Goal: Task Accomplishment & Management: Manage account settings

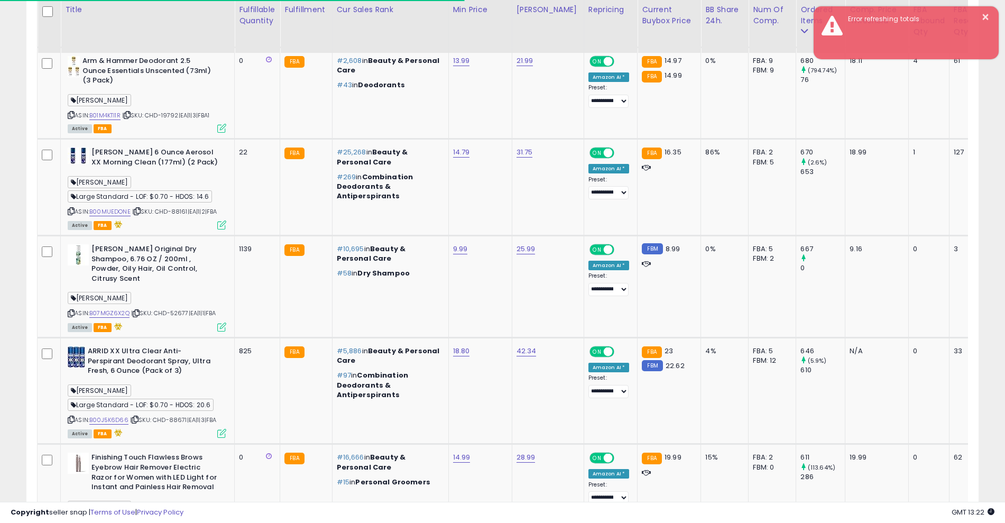
scroll to position [217, 552]
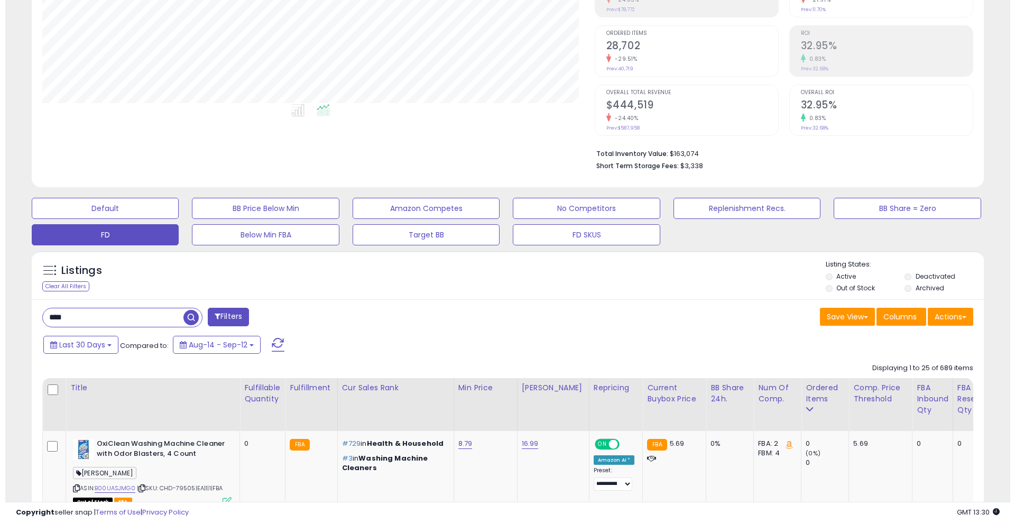
scroll to position [217, 552]
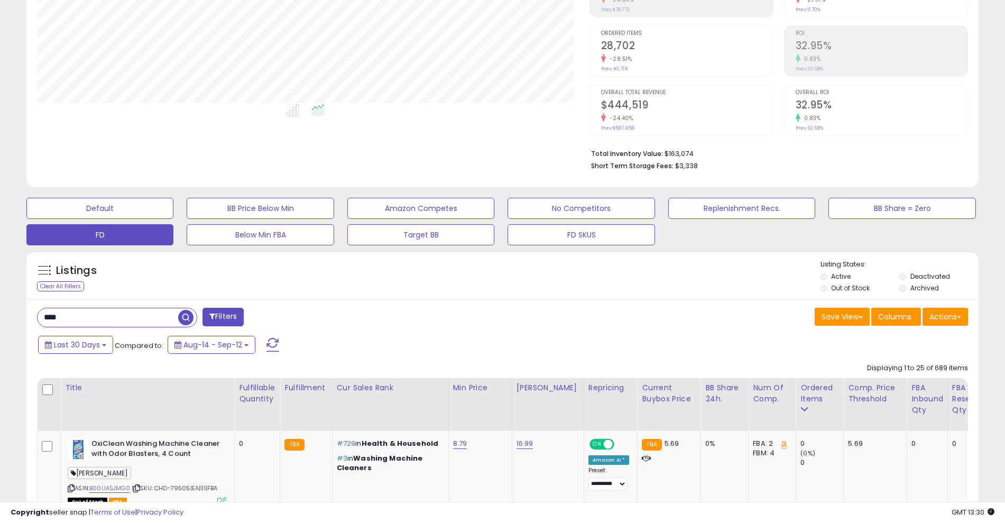
click at [492, 141] on div "Retrieving graph data.. Revenue (prev) Revenue" at bounding box center [502, 20] width 946 height 312
drag, startPoint x: 81, startPoint y: 323, endPoint x: 41, endPoint y: 318, distance: 40.5
click at [41, 318] on input "****" at bounding box center [154, 317] width 232 height 18
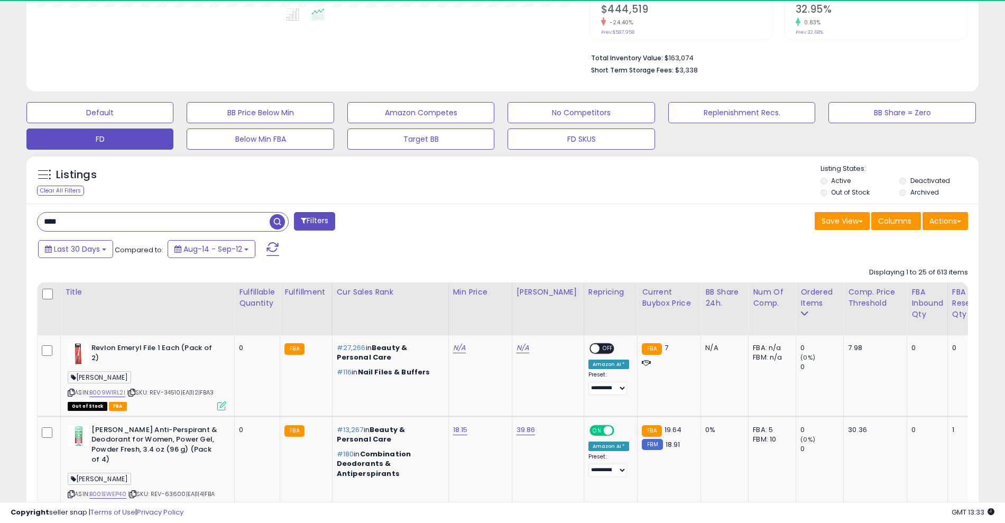
scroll to position [317, 0]
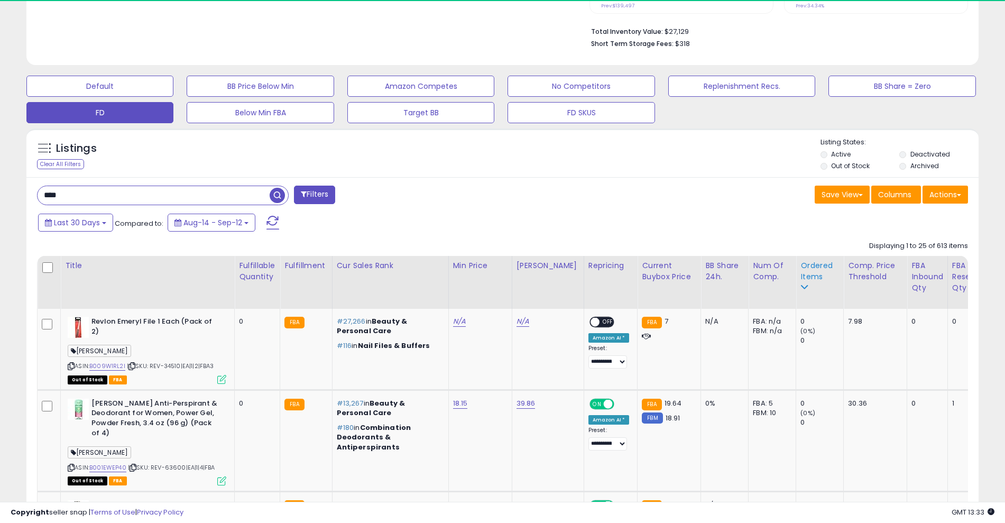
click at [802, 269] on div "Ordered Items" at bounding box center [819, 271] width 39 height 22
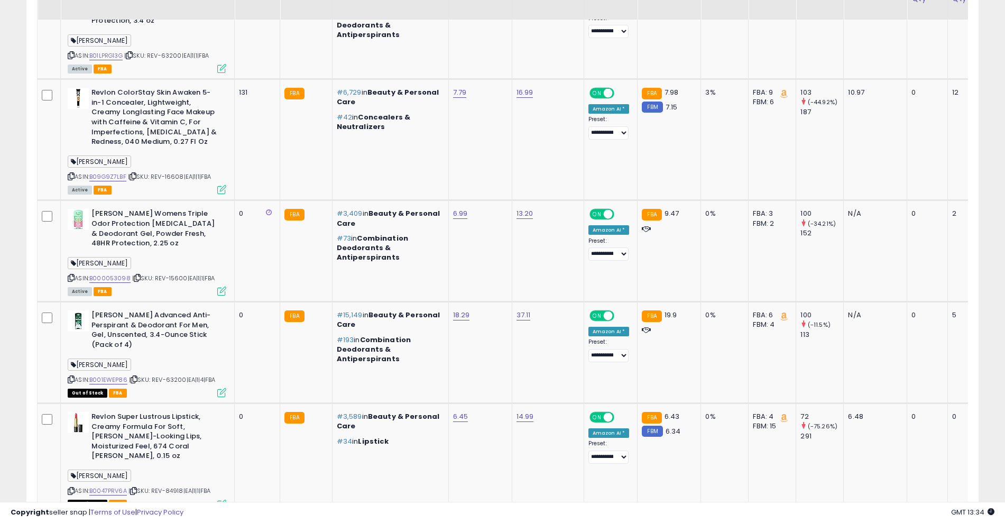
scroll to position [2760, 0]
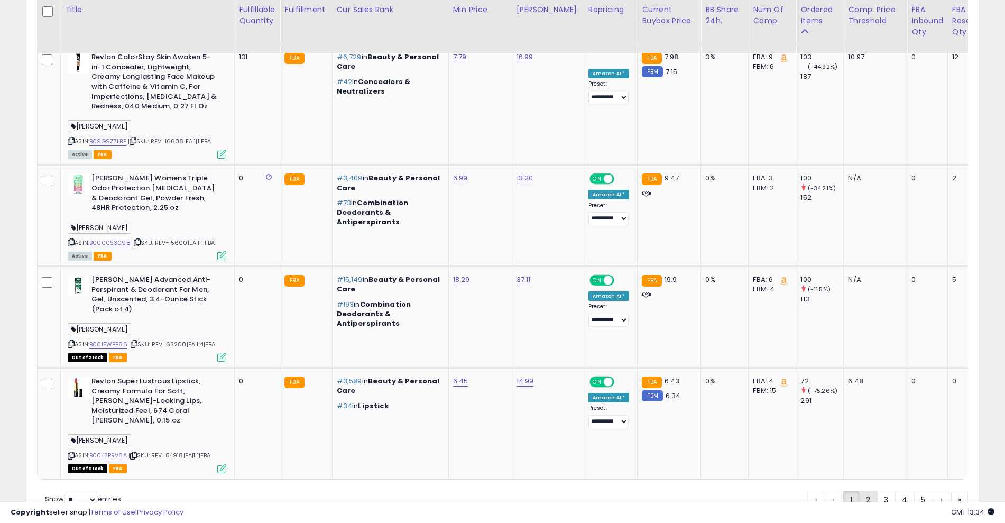
click at [862, 490] on link "2" at bounding box center [868, 499] width 18 height 18
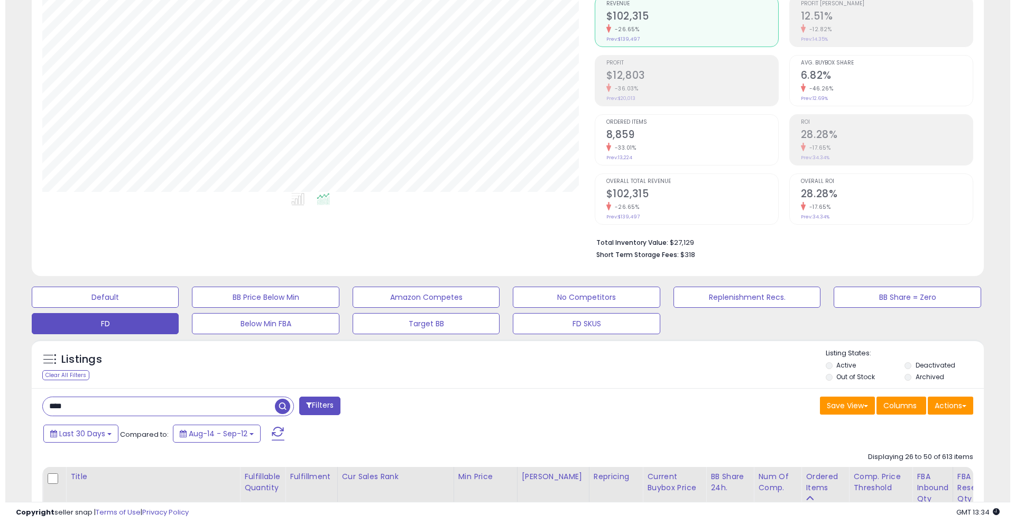
scroll to position [159, 0]
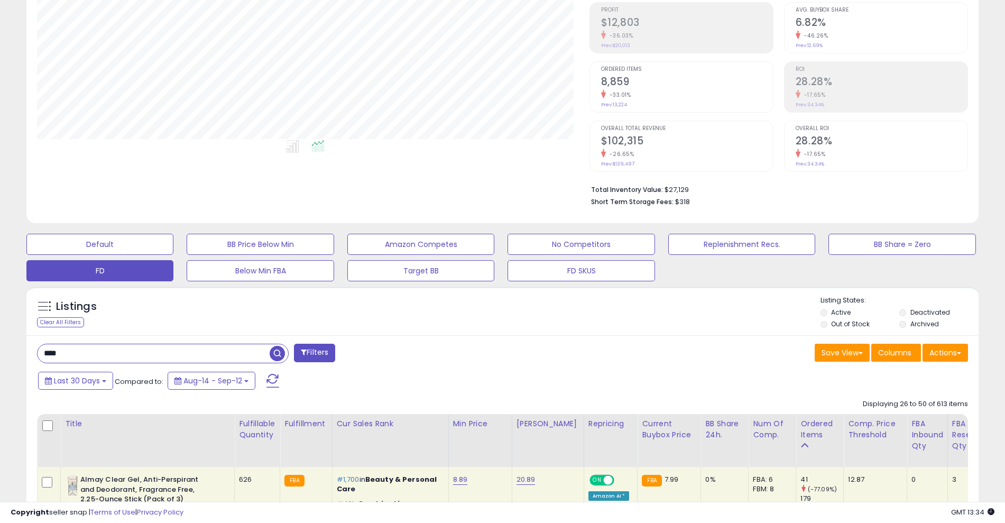
drag, startPoint x: 68, startPoint y: 354, endPoint x: 0, endPoint y: 344, distance: 68.9
type input "*"
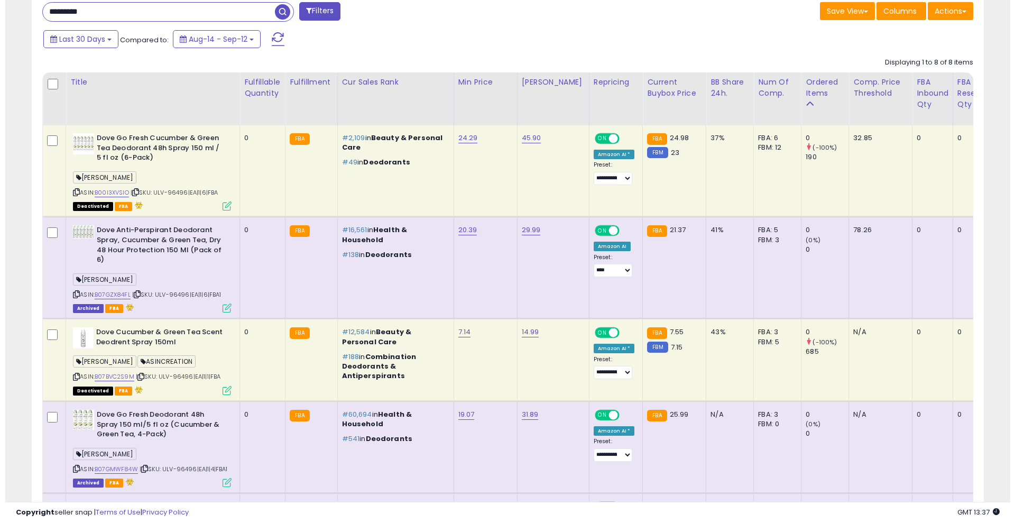
scroll to position [43, 0]
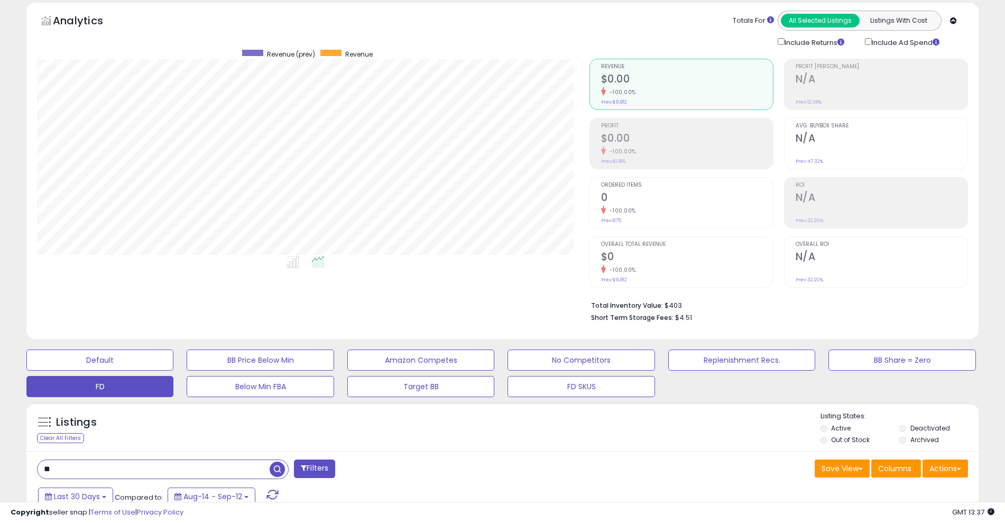
type input "*"
type input "****"
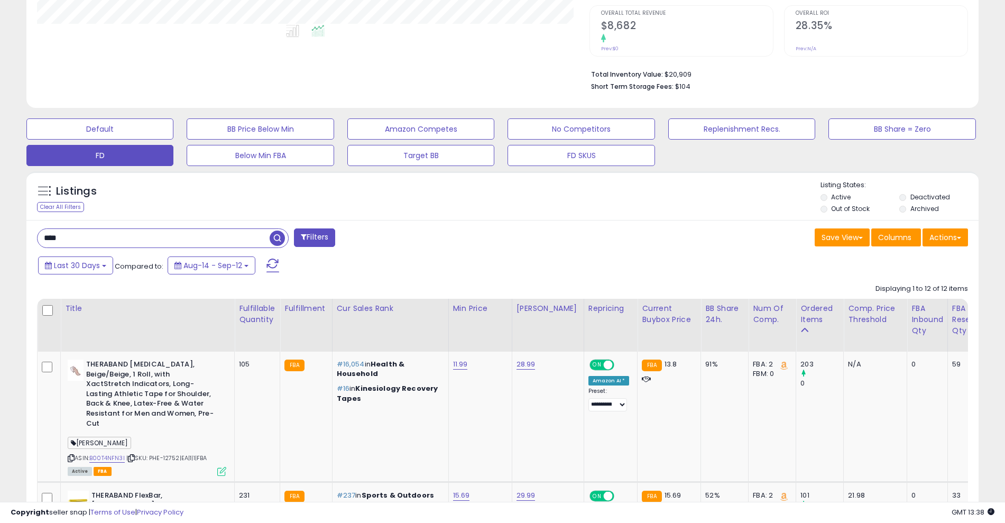
scroll to position [224, 0]
